Goal: Find specific page/section: Find specific page/section

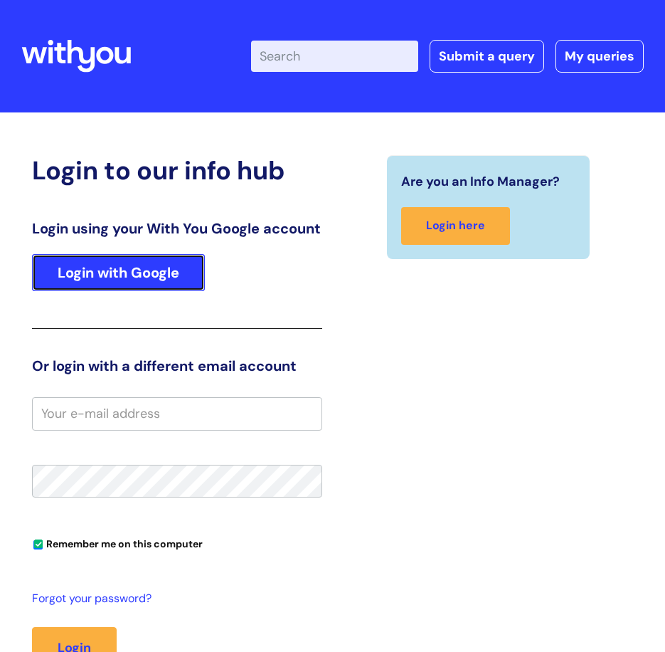
click at [147, 291] on link "Login with Google" at bounding box center [118, 272] width 173 height 37
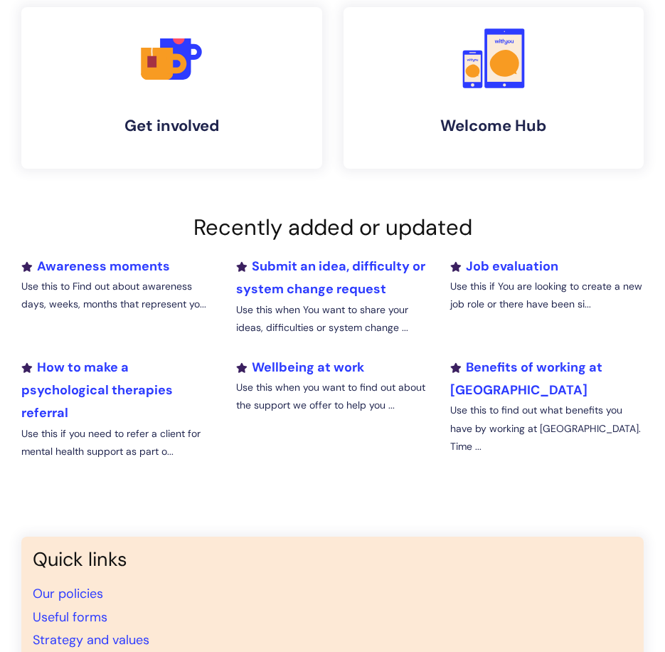
scroll to position [783, 0]
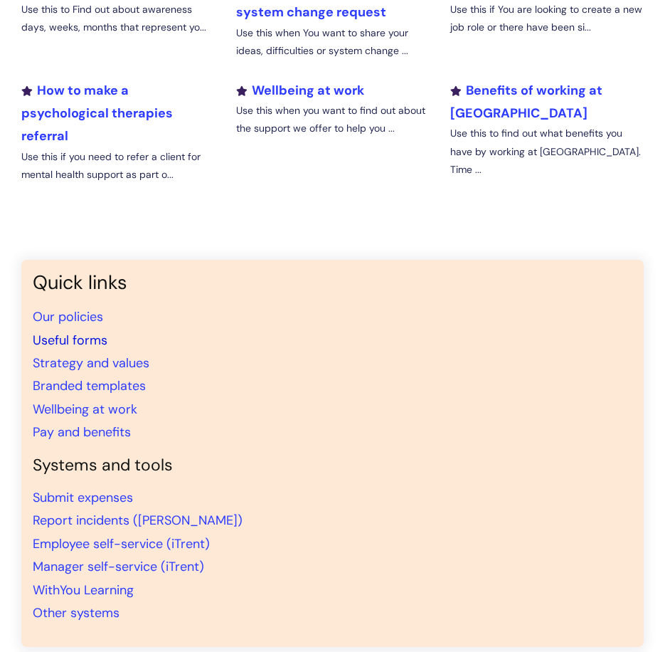
click at [82, 340] on link "Useful forms" at bounding box center [70, 340] width 75 height 17
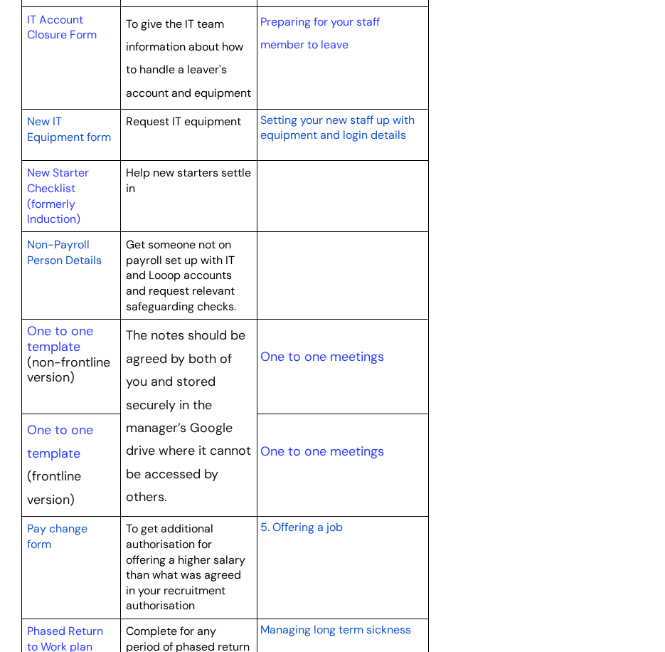
scroll to position [1637, 0]
